Goal: Task Accomplishment & Management: Manage account settings

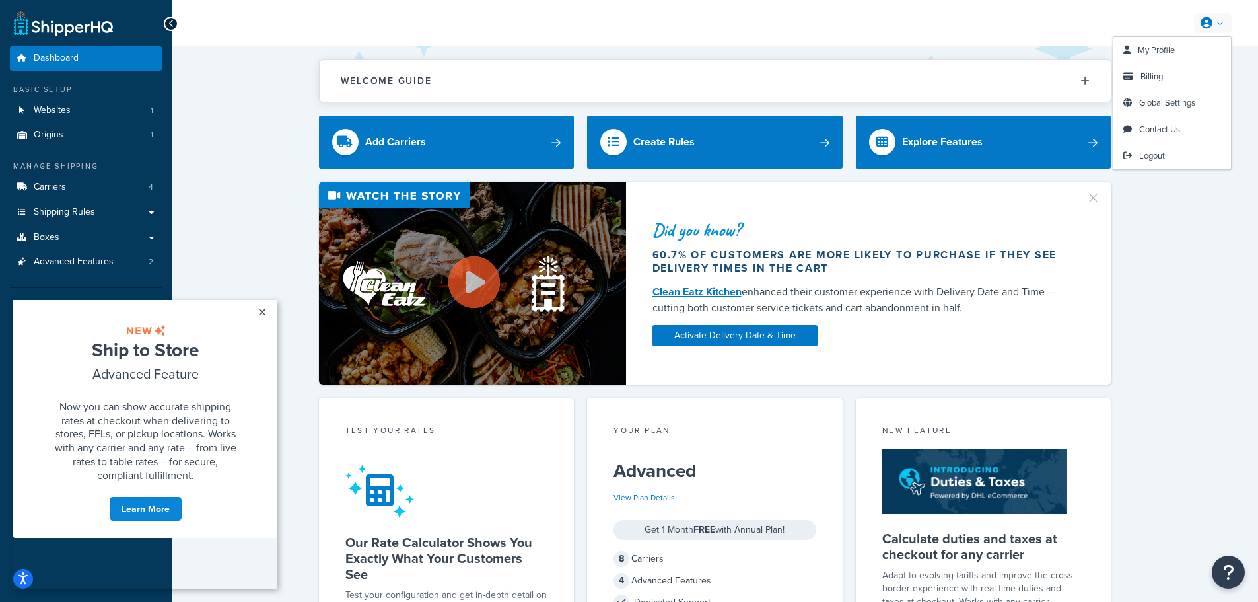
click at [1214, 31] on link at bounding box center [1213, 23] width 38 height 20
click at [1185, 48] on link "My Profile" at bounding box center [1172, 50] width 118 height 26
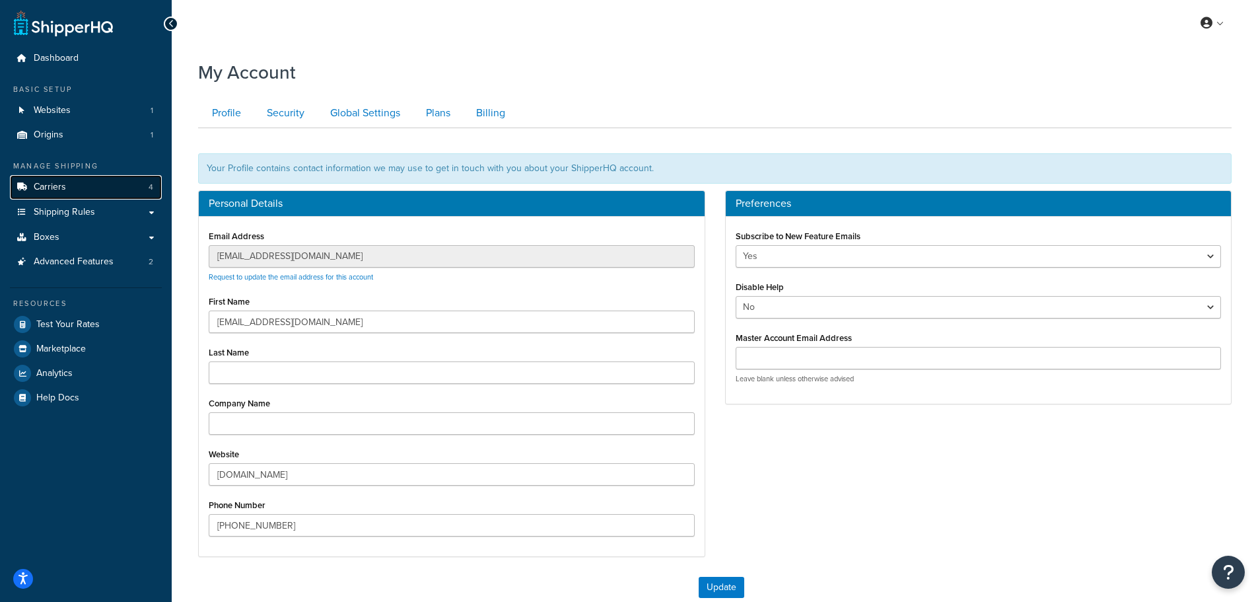
click at [108, 186] on link "Carriers 4" at bounding box center [86, 187] width 152 height 24
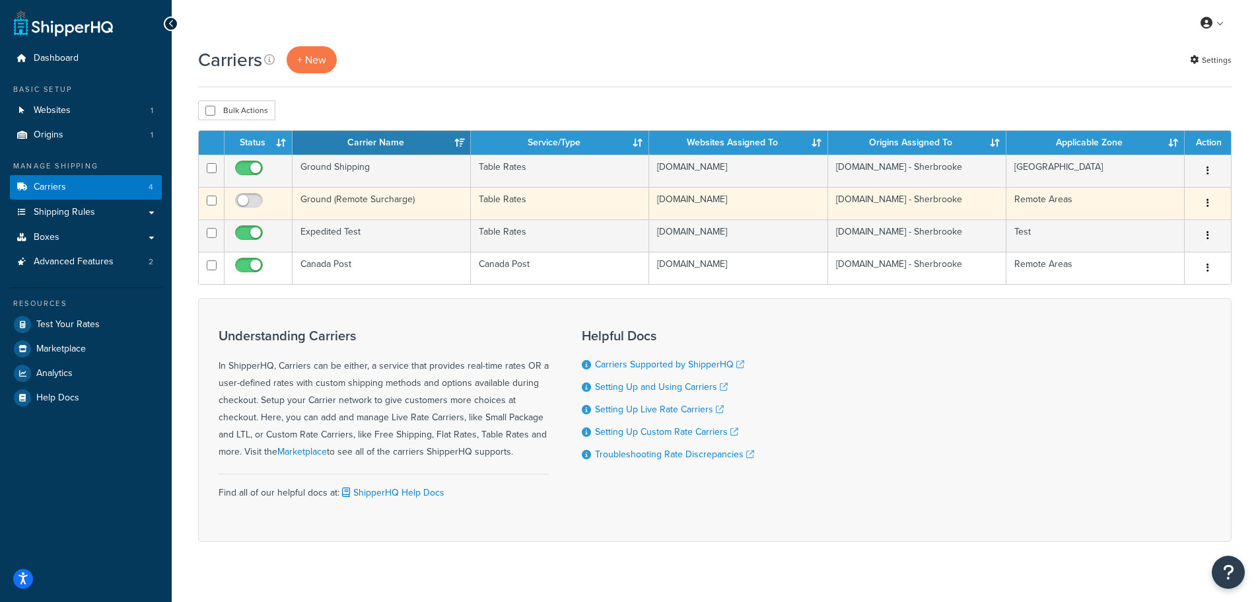
click at [1209, 203] on button "button" at bounding box center [1208, 203] width 18 height 21
click at [1175, 228] on link "Edit" at bounding box center [1154, 229] width 104 height 27
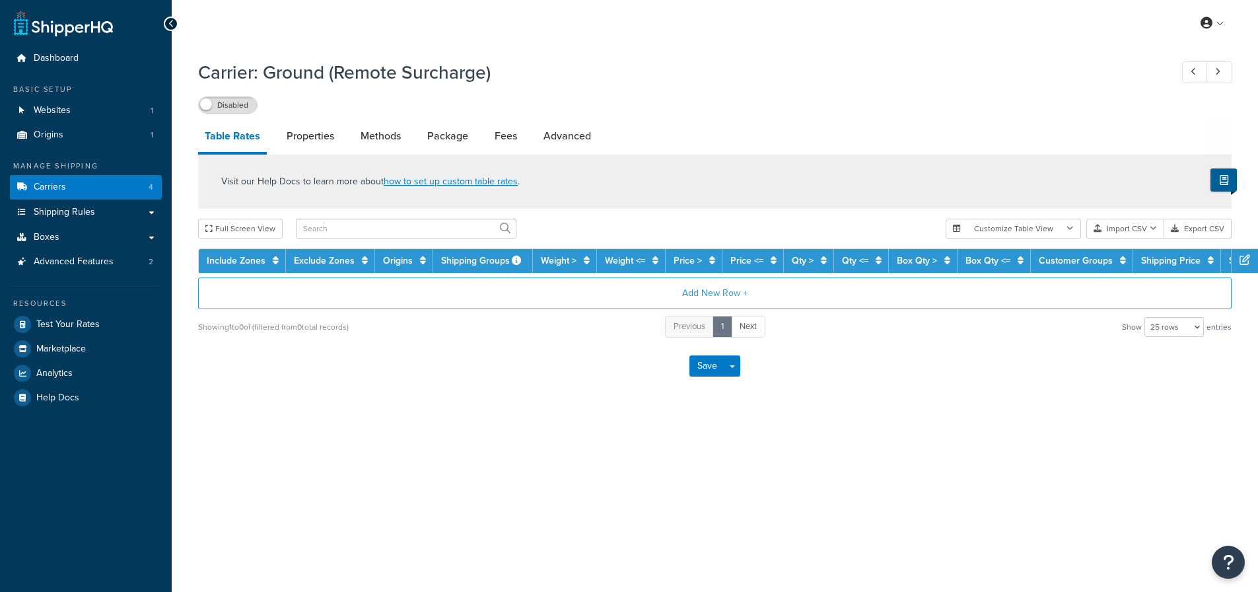
select select "25"
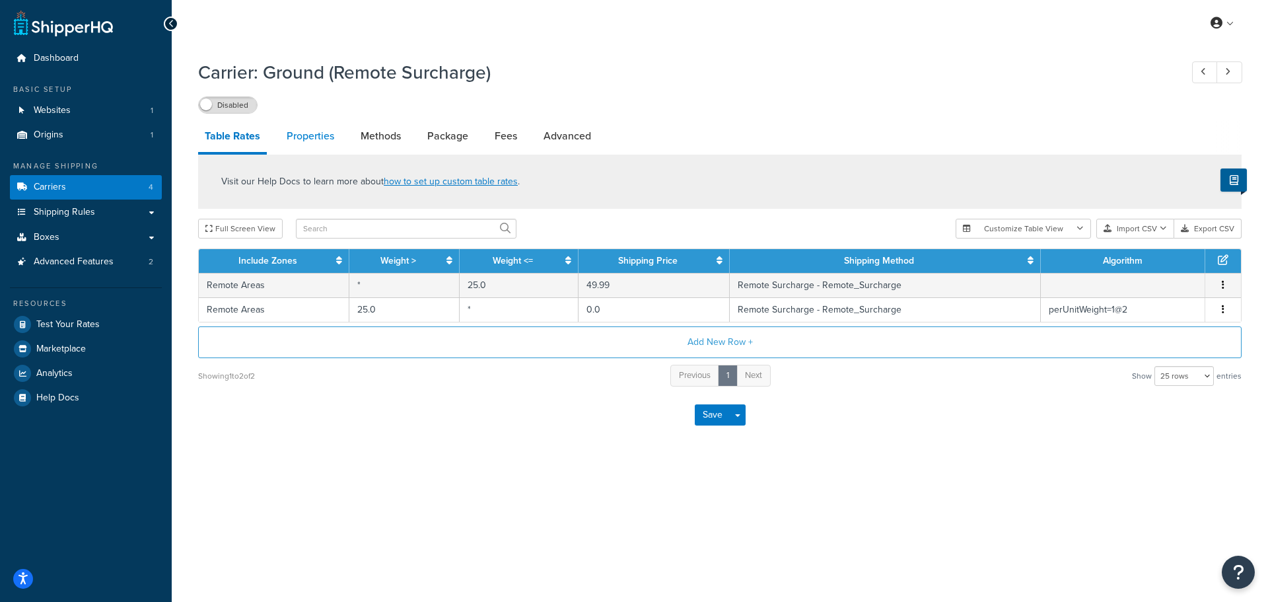
click at [329, 141] on link "Properties" at bounding box center [310, 136] width 61 height 32
select select "HIGHEST"
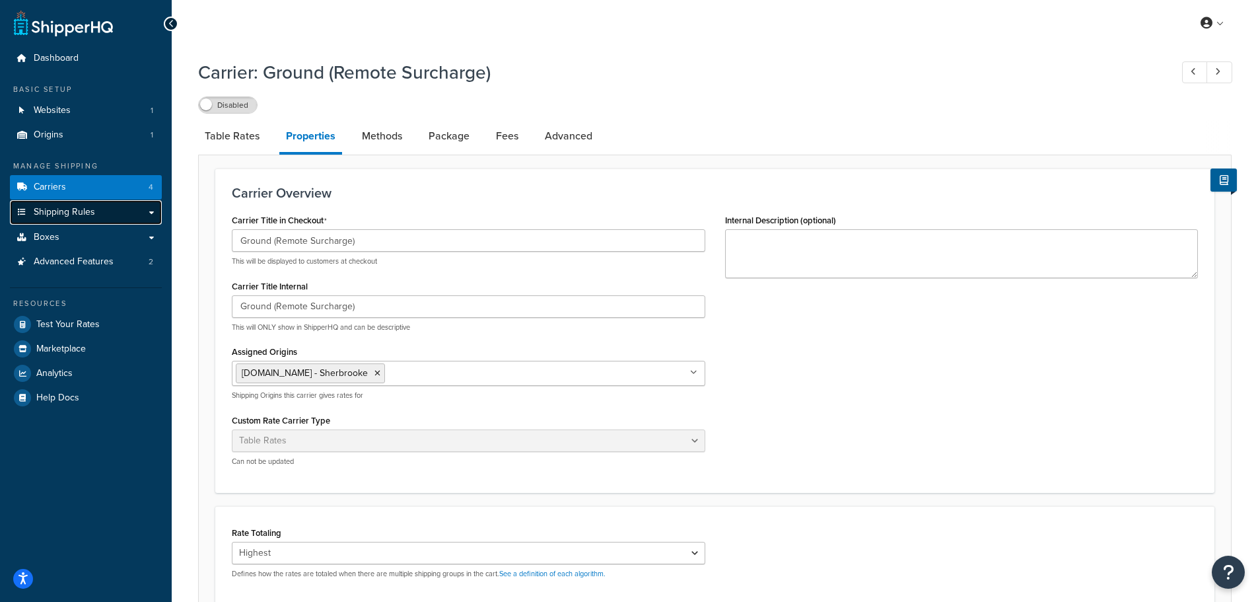
click at [104, 211] on link "Shipping Rules" at bounding box center [86, 212] width 152 height 24
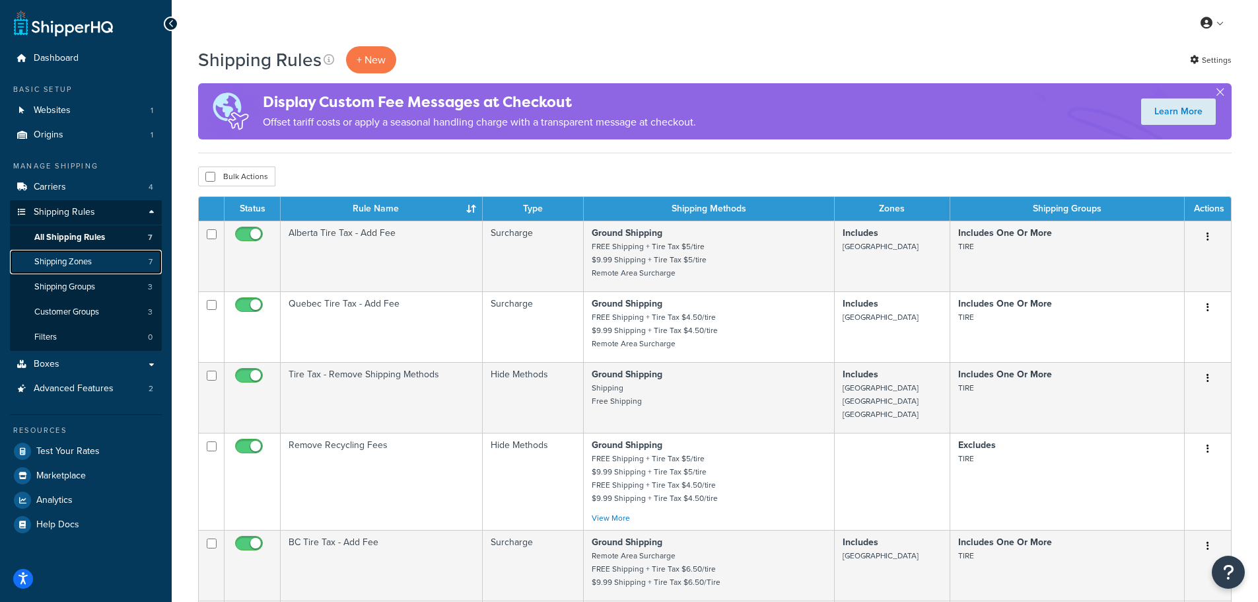
click at [87, 265] on span "Shipping Zones" at bounding box center [62, 261] width 57 height 11
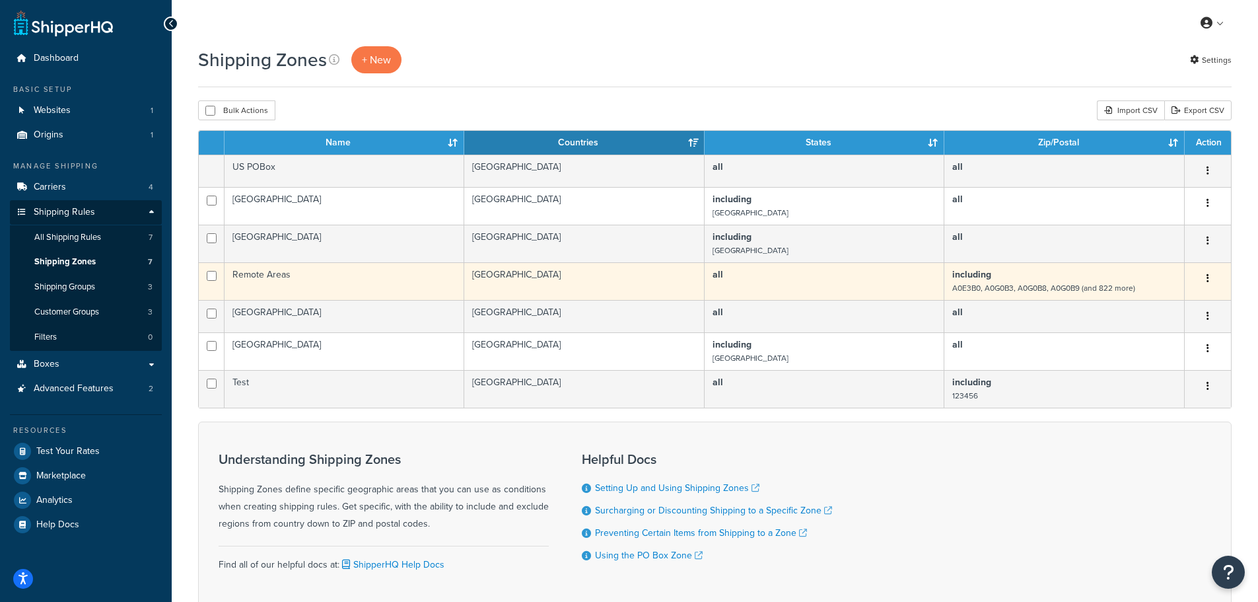
click at [333, 283] on td "Remote Areas" at bounding box center [345, 281] width 240 height 38
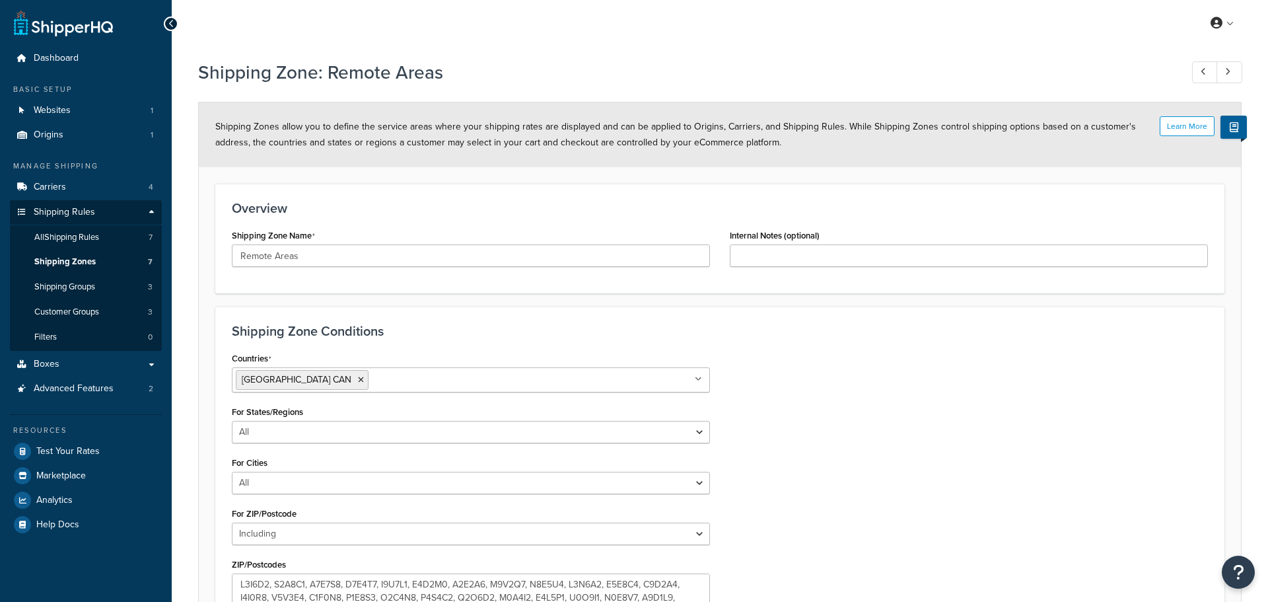
select select "including"
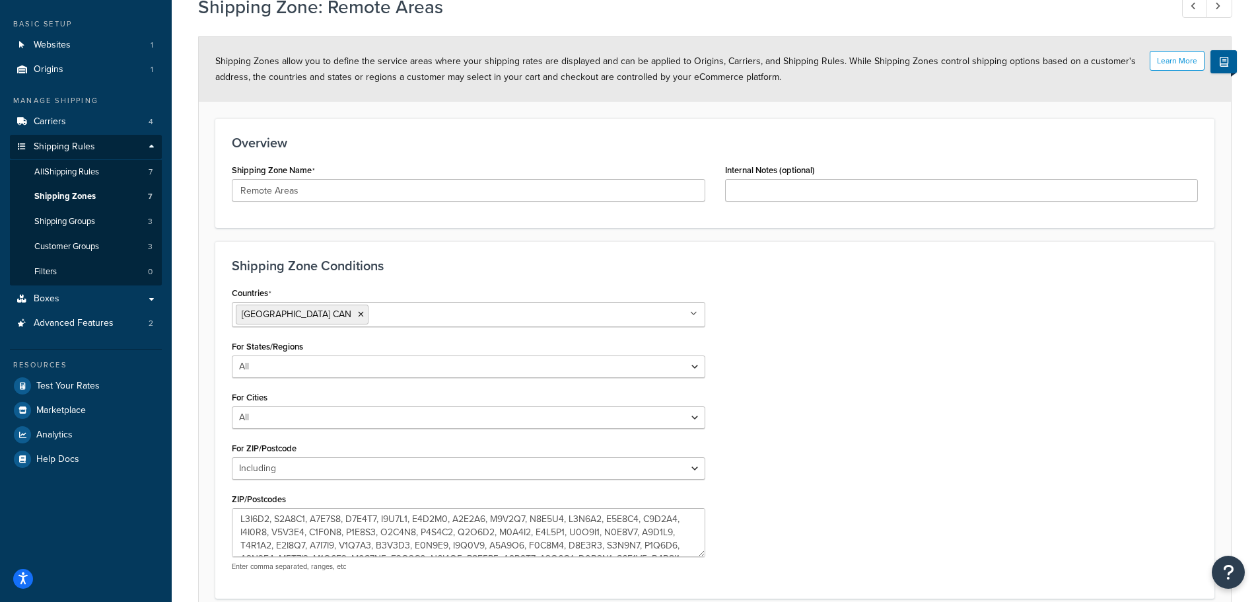
scroll to position [183, 0]
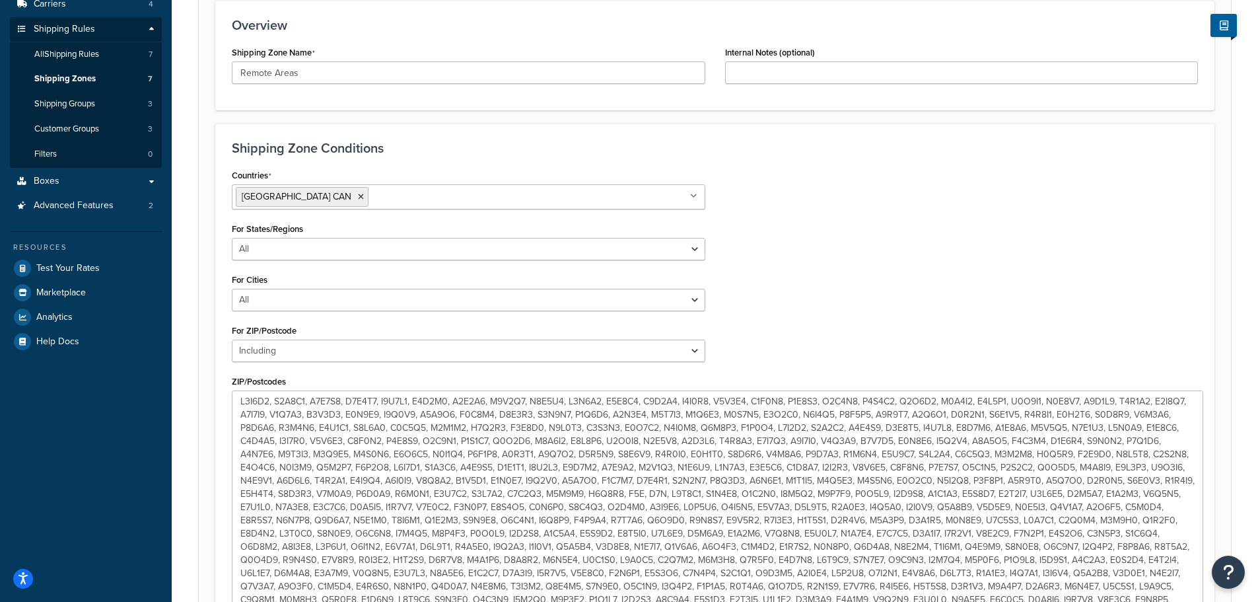
drag, startPoint x: 703, startPoint y: 437, endPoint x: 1197, endPoint y: 624, distance: 529.0
click at [1197, 601] on html "Press Alt+1 for screen-reader mode, Alt+0 to cancel Accessibility Screen-Reader…" at bounding box center [629, 302] width 1258 height 971
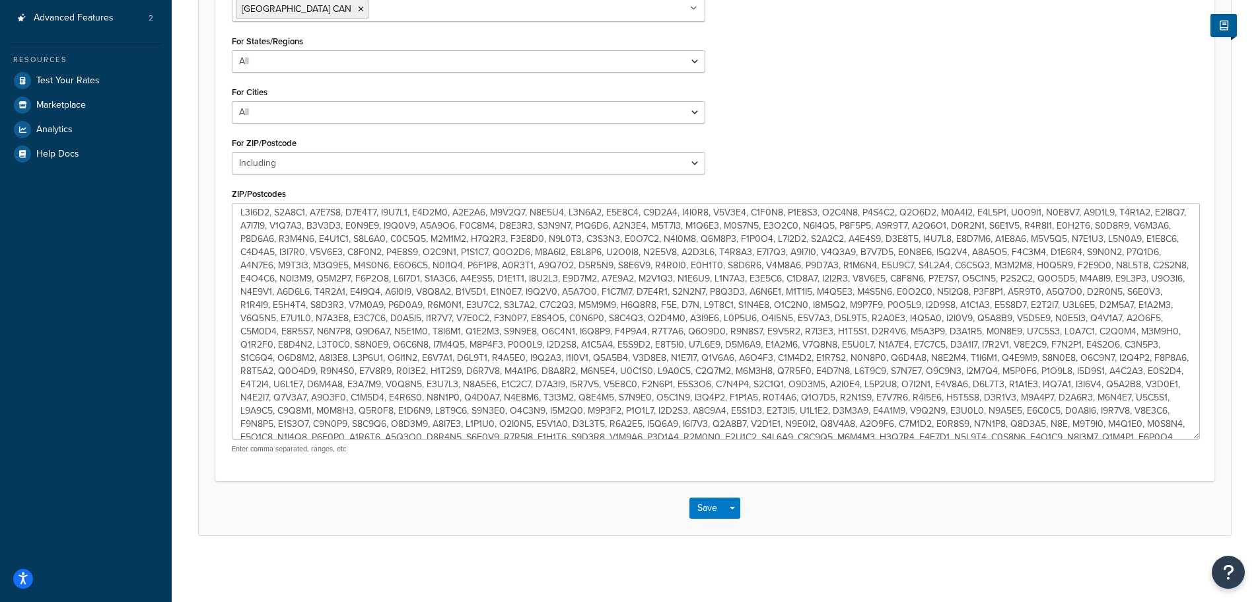
scroll to position [0, 0]
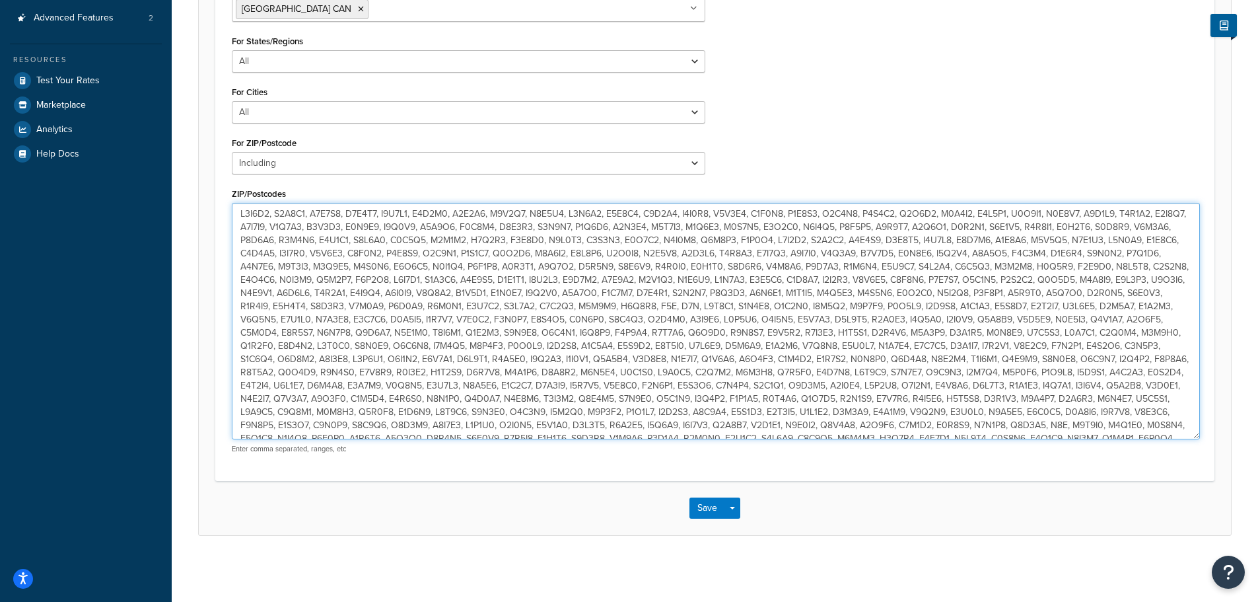
click at [993, 281] on textarea "ZIP/Postcodes" at bounding box center [716, 321] width 968 height 236
